Goal: Information Seeking & Learning: Learn about a topic

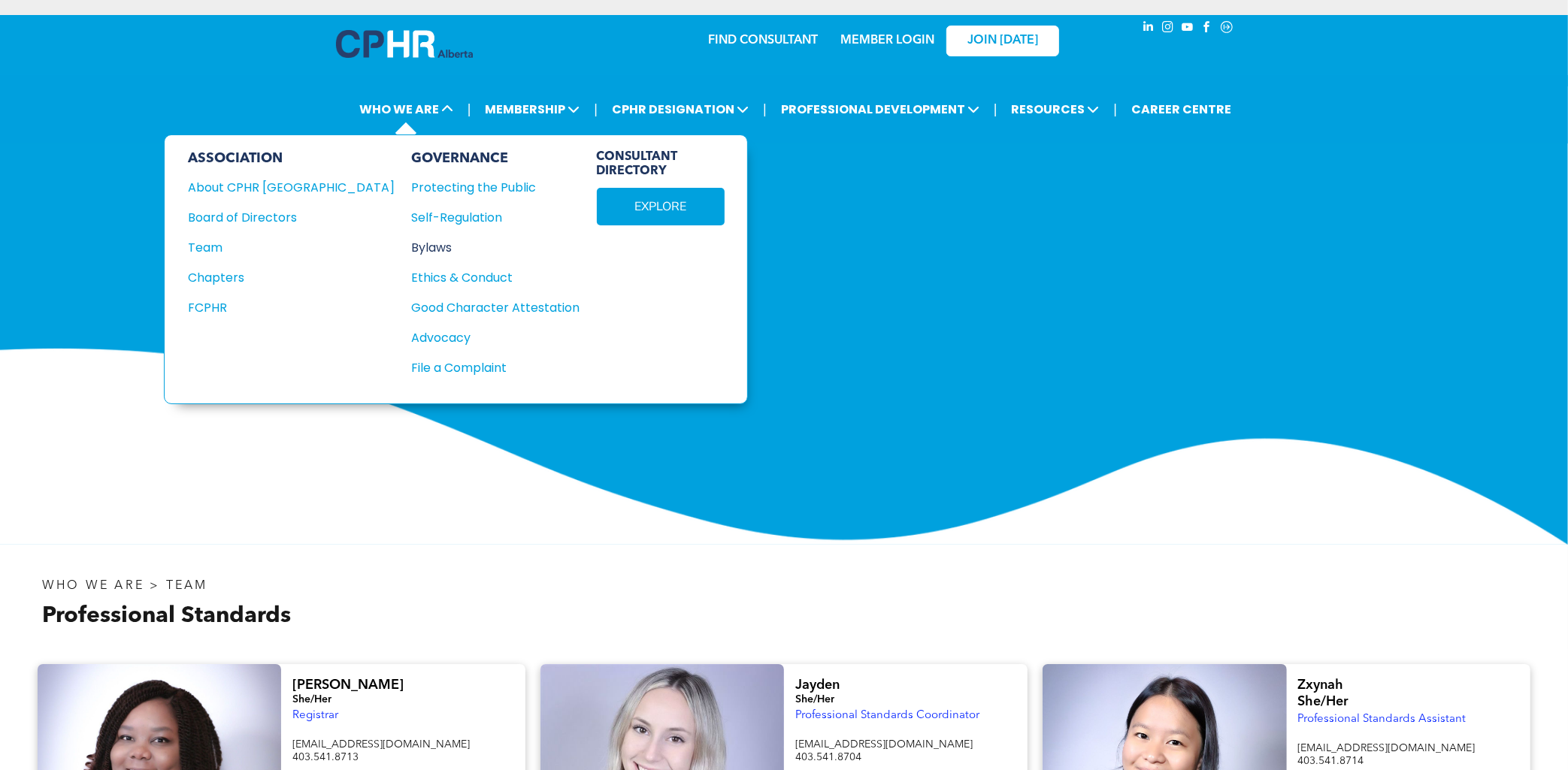
click at [412, 246] on div "Bylaws" at bounding box center [488, 247] width 152 height 19
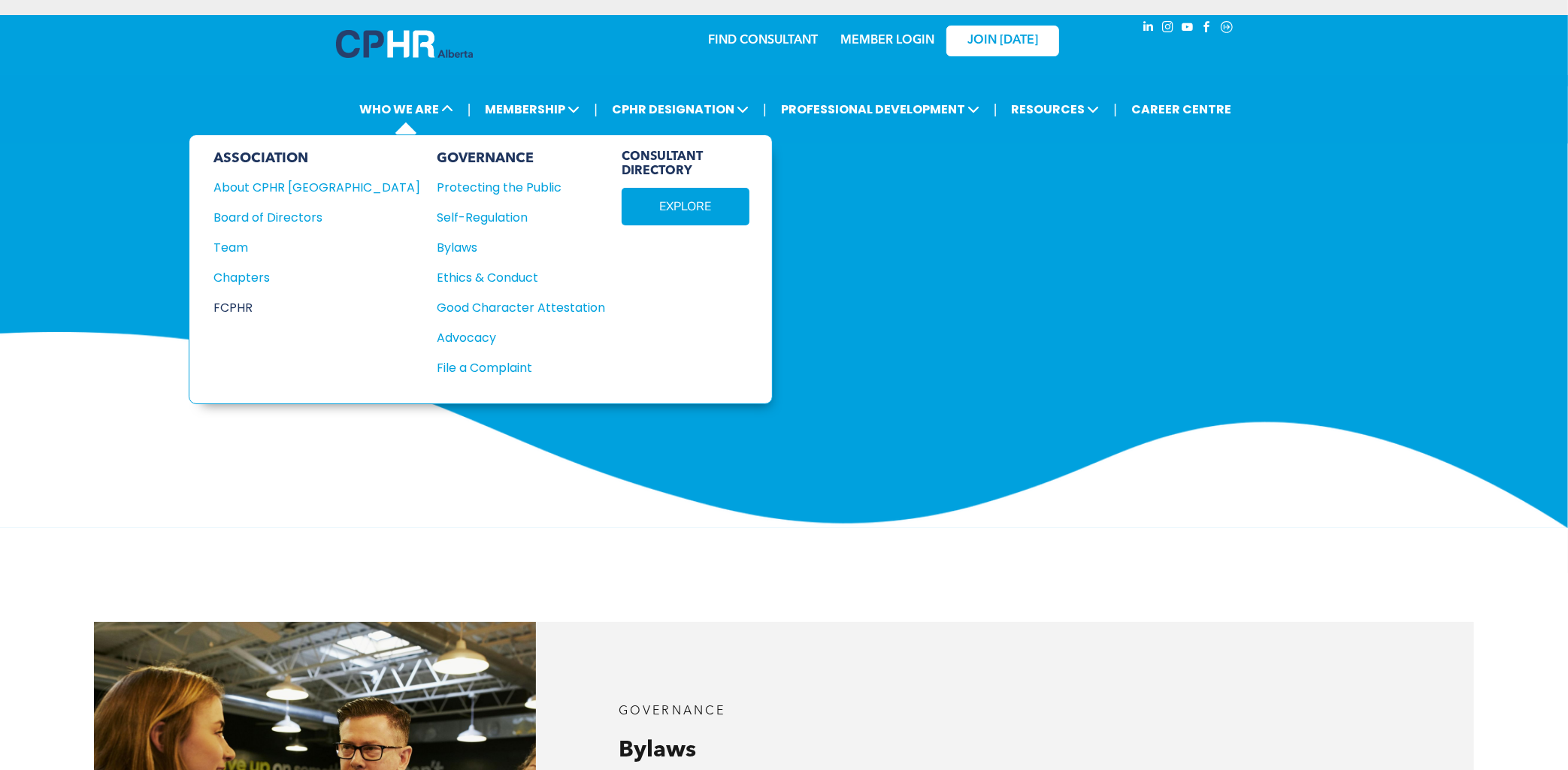
click at [245, 304] on div "FCPHR" at bounding box center [307, 308] width 187 height 19
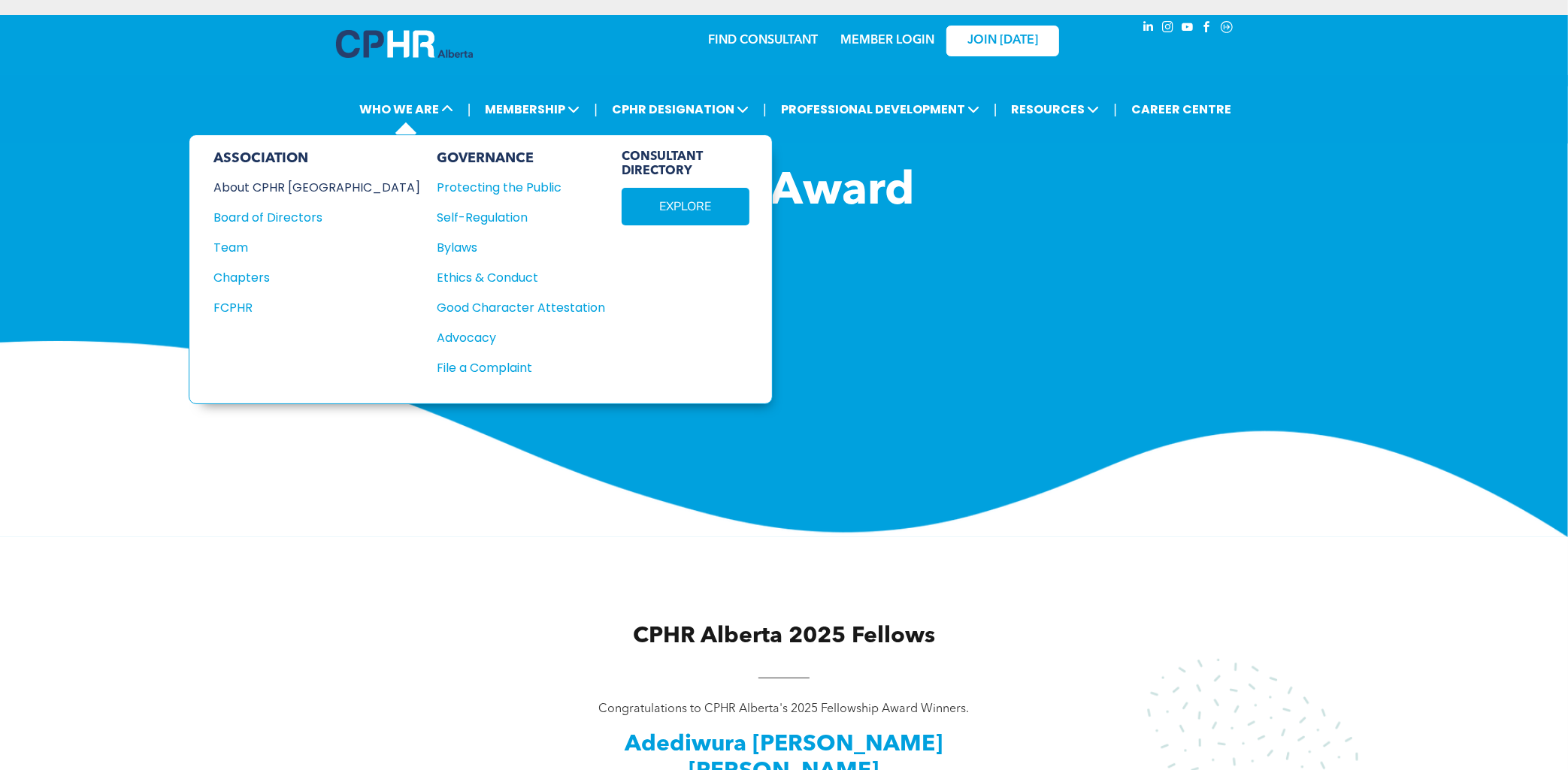
click at [279, 186] on div "About CPHR [GEOGRAPHIC_DATA]" at bounding box center [307, 187] width 187 height 19
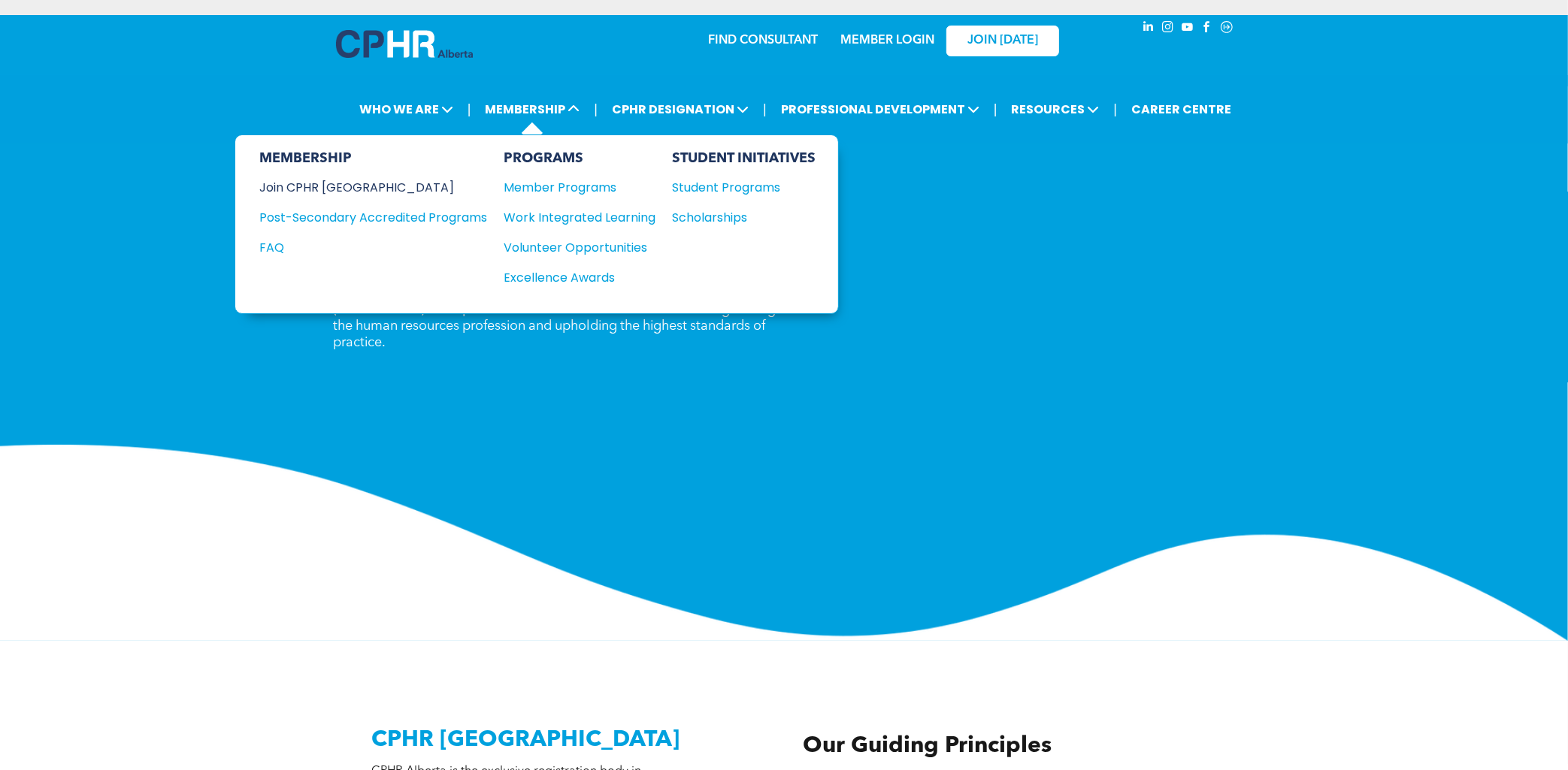
click at [351, 183] on div "Join CPHR [GEOGRAPHIC_DATA]" at bounding box center [362, 187] width 206 height 19
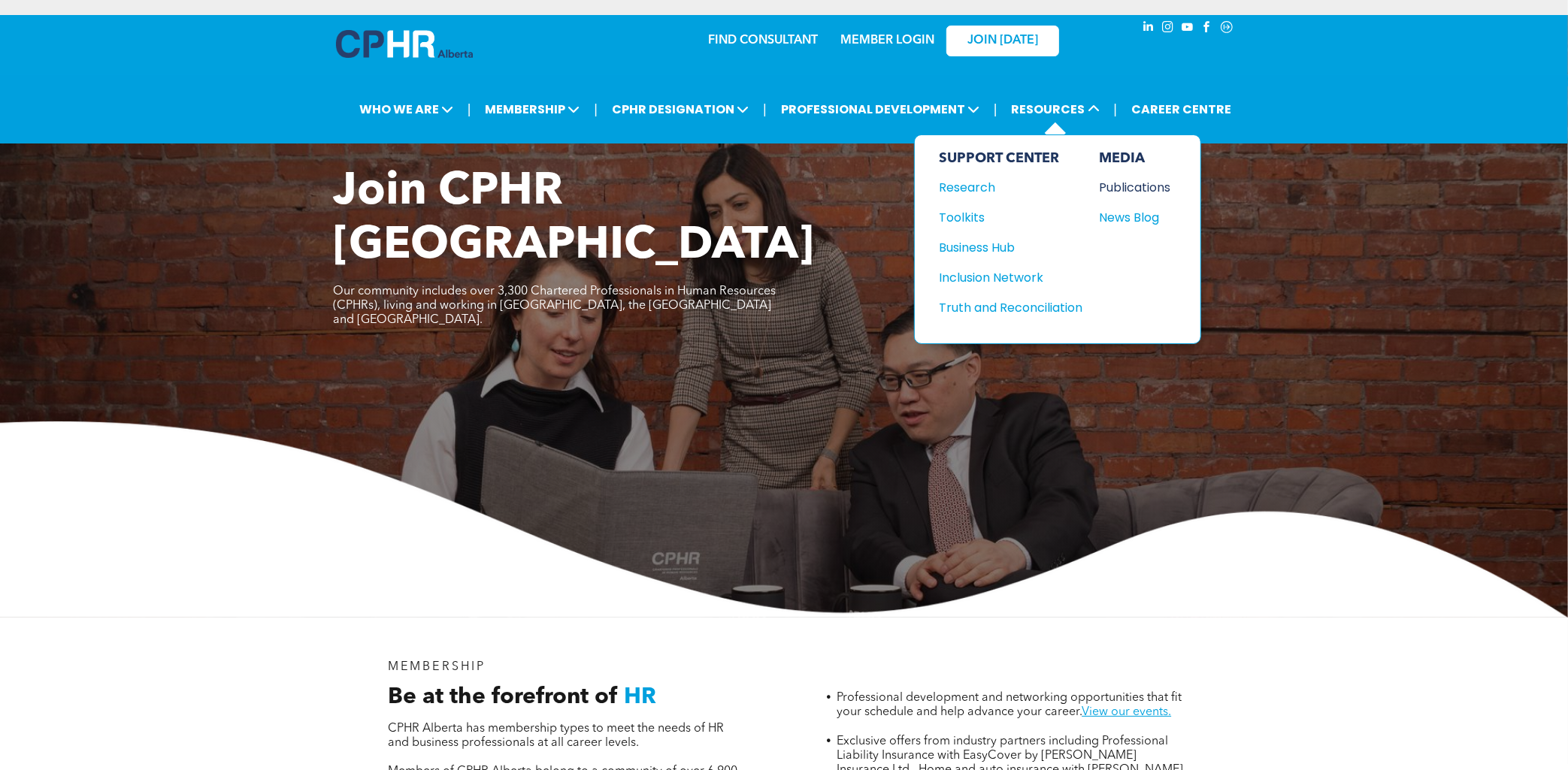
click at [1129, 182] on div "Publications" at bounding box center [1132, 187] width 65 height 19
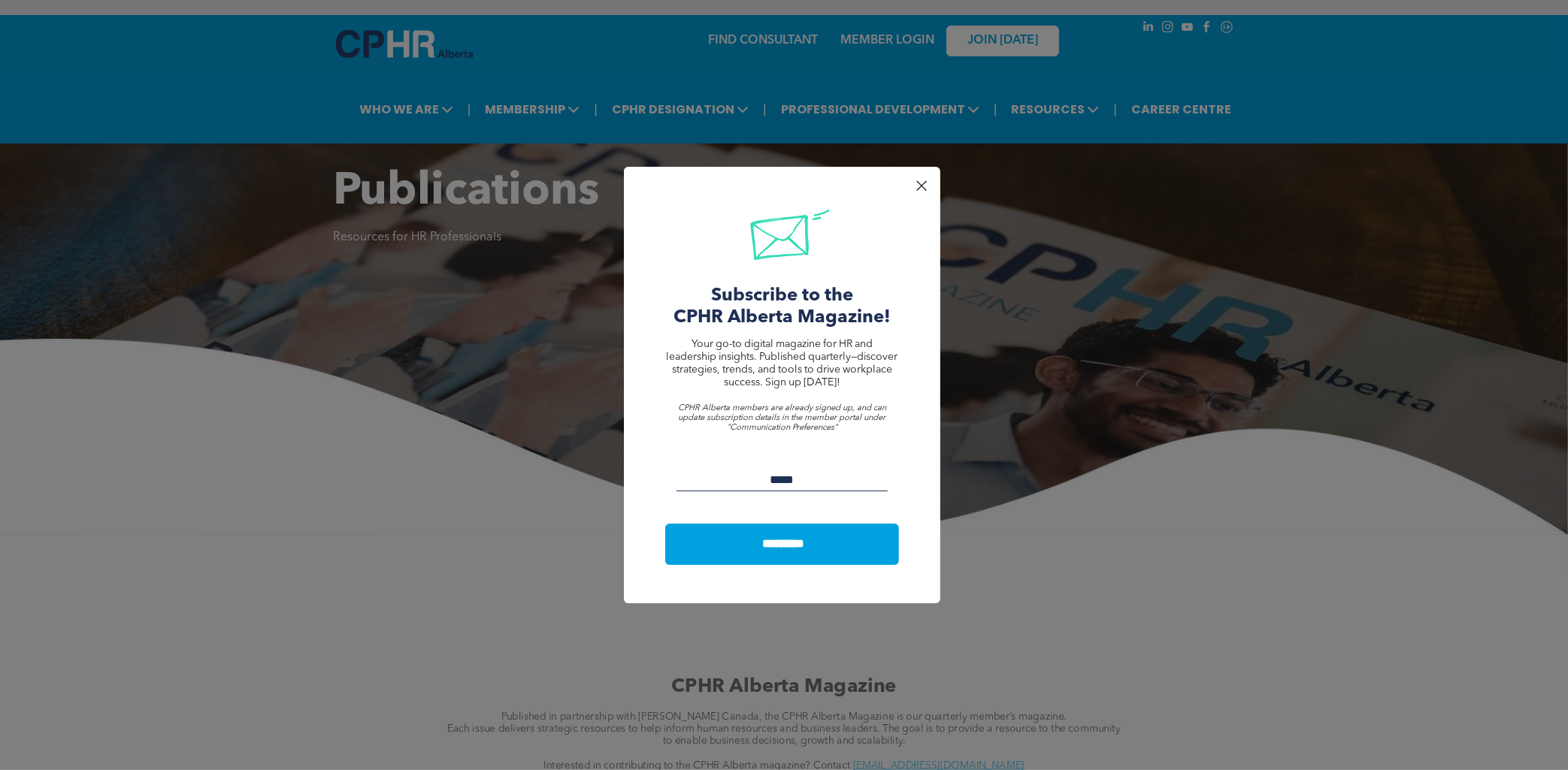
click at [924, 186] on div at bounding box center [921, 186] width 20 height 20
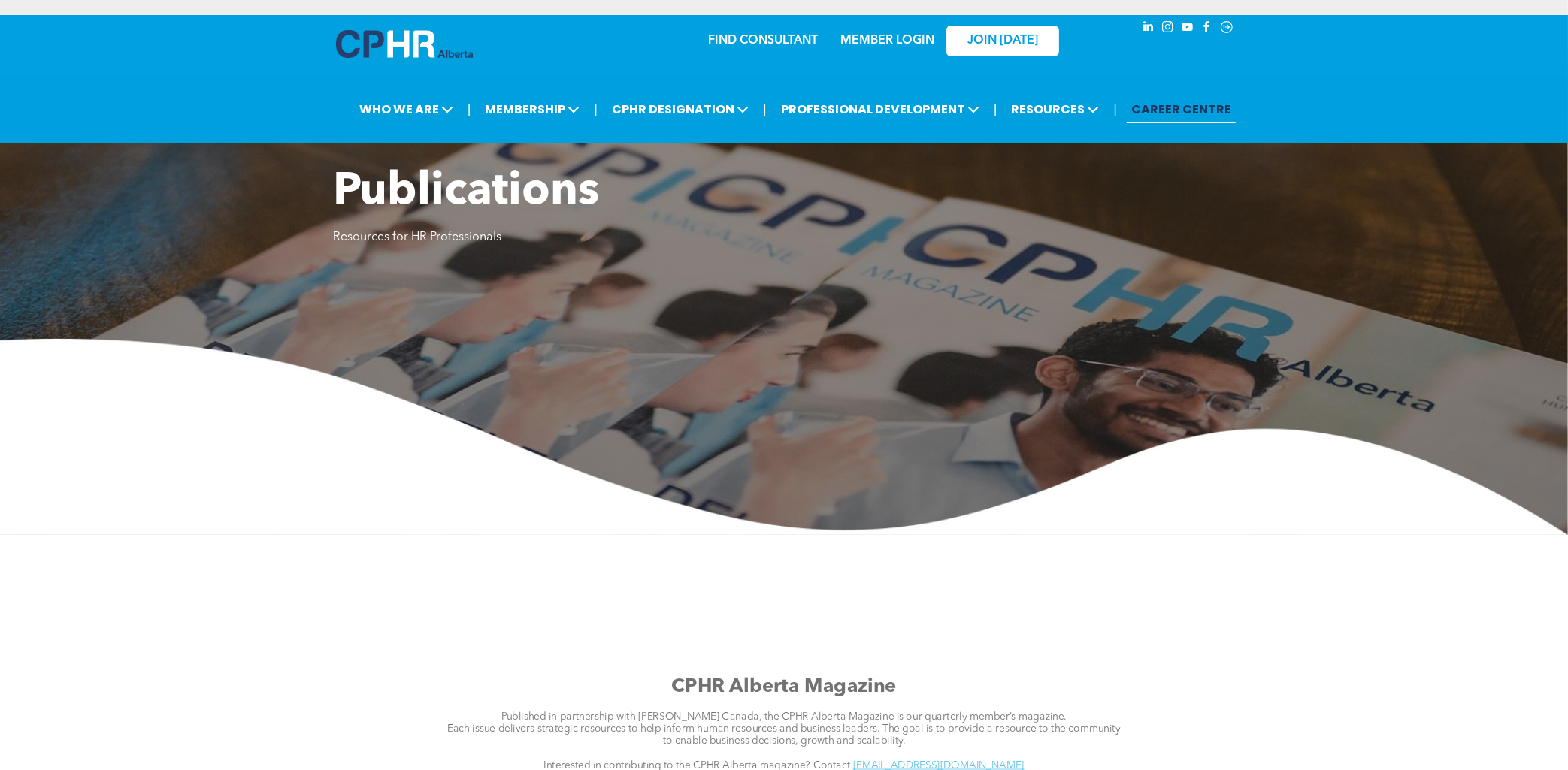
click at [1154, 109] on link "CAREER CENTRE" at bounding box center [1181, 109] width 109 height 28
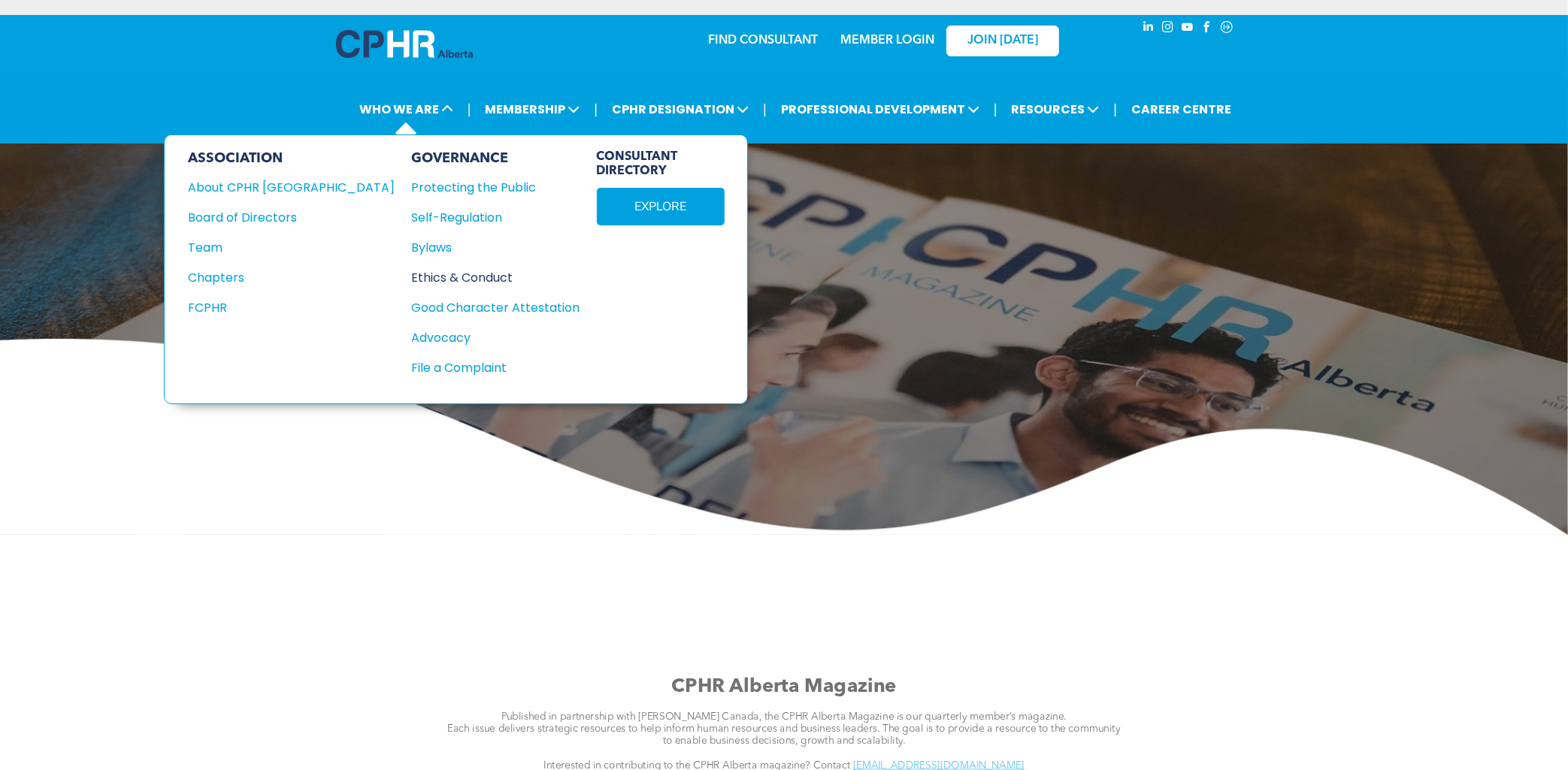
click at [412, 272] on div "Ethics & Conduct" at bounding box center [488, 278] width 152 height 19
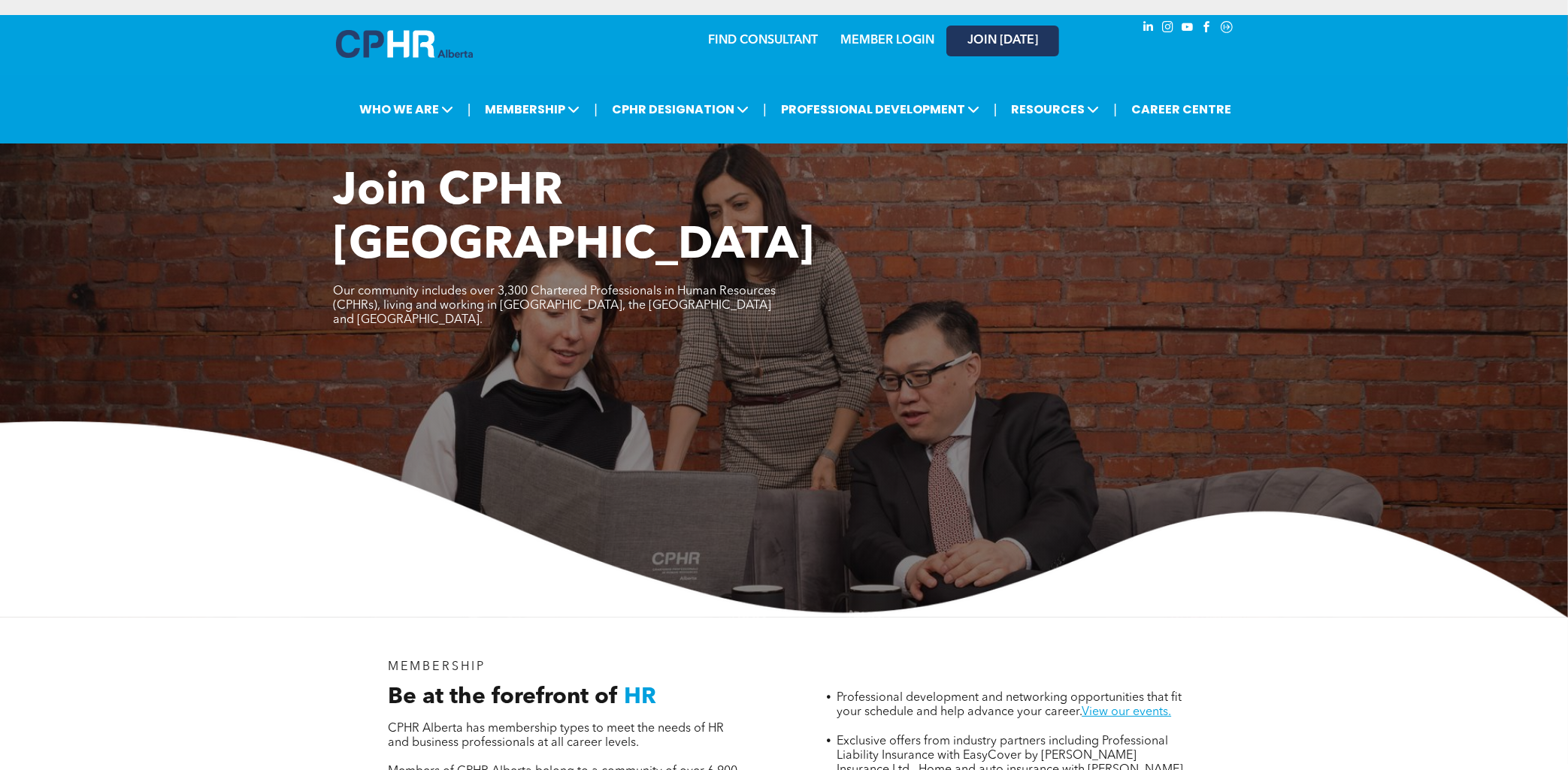
click at [988, 41] on span "JOIN [DATE]" at bounding box center [1002, 41] width 70 height 14
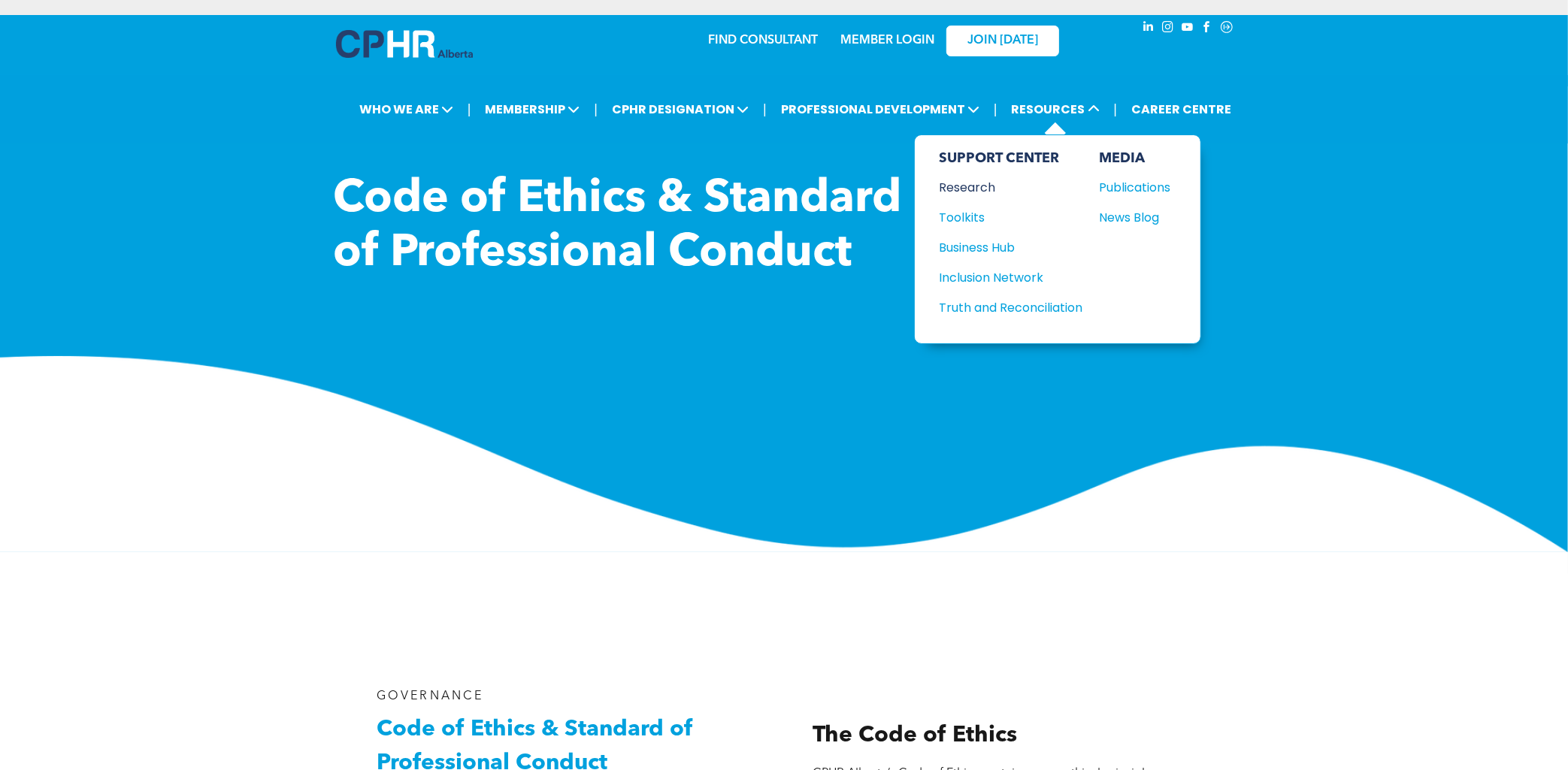
click at [968, 186] on div "Research" at bounding box center [1004, 187] width 129 height 19
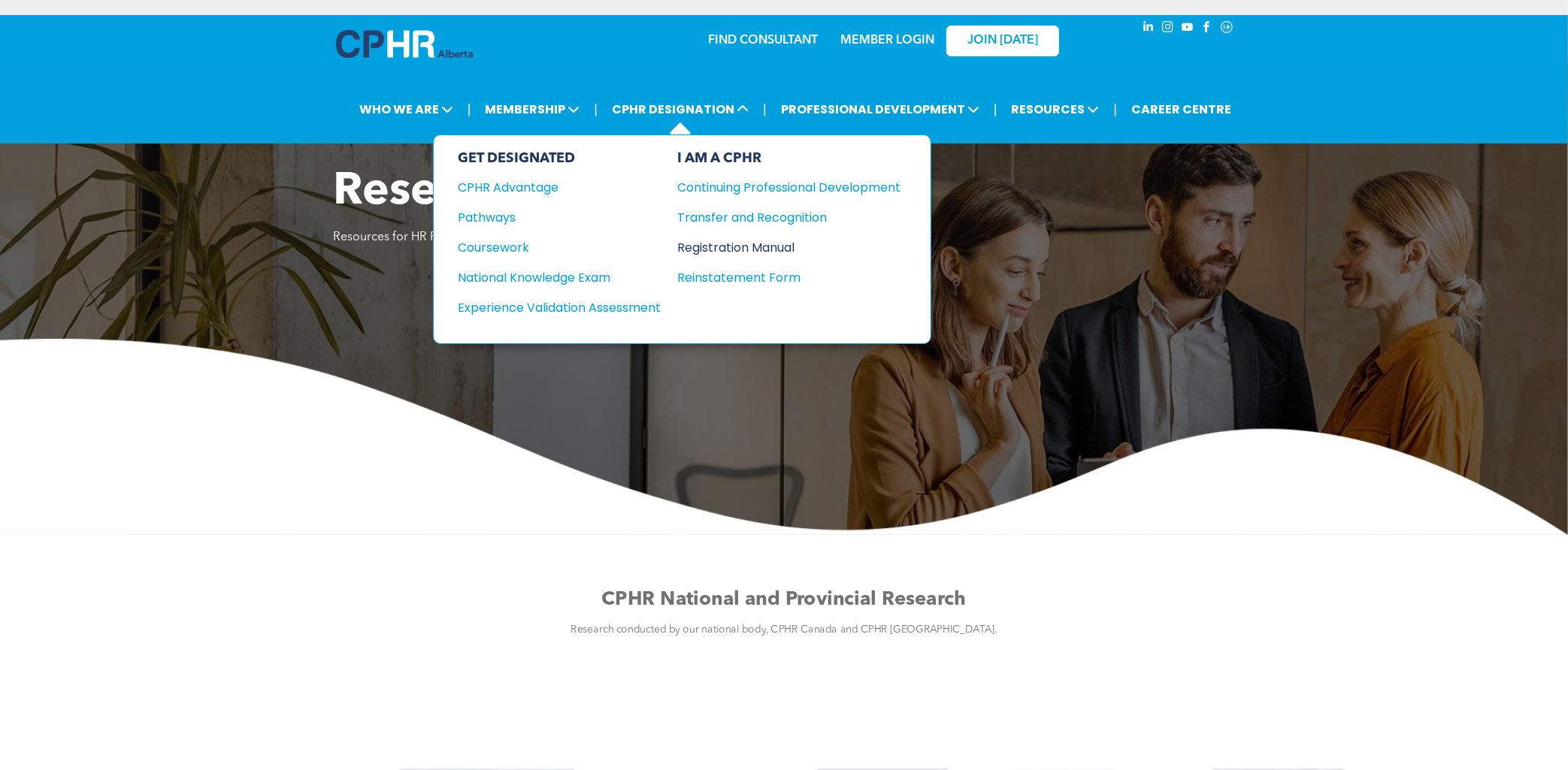
click at [723, 247] on div "Registration Manual" at bounding box center [778, 247] width 201 height 19
